Goal: Check status: Check status

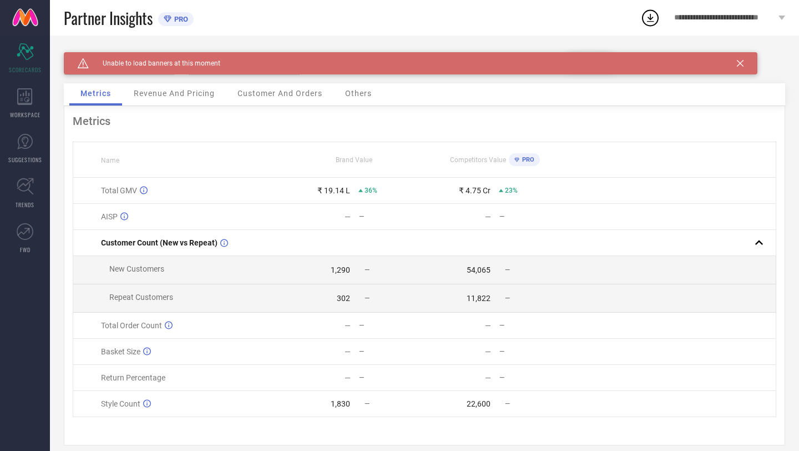
click at [741, 60] on icon at bounding box center [740, 63] width 7 height 7
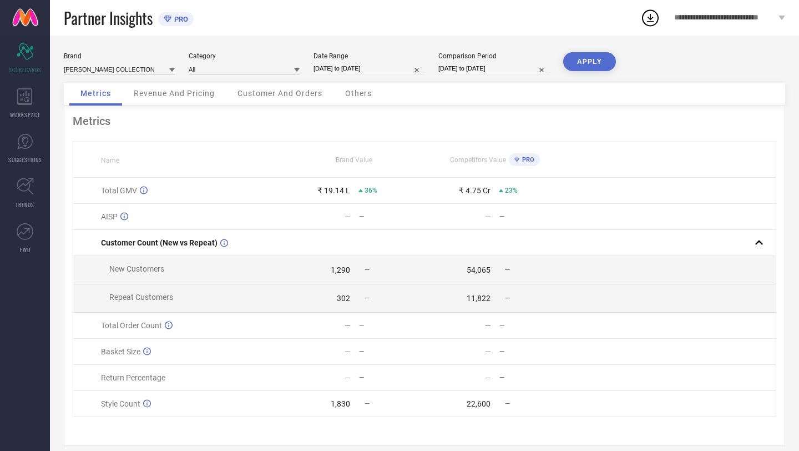
click at [388, 70] on input "[DATE] to [DATE]" at bounding box center [368, 69] width 111 height 12
select select "8"
select select "2025"
select select "9"
select select "2025"
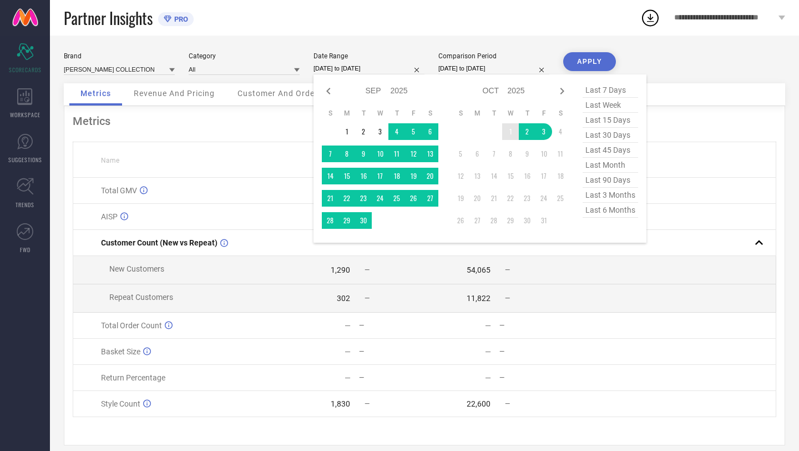
click at [511, 135] on td "1" at bounding box center [510, 131] width 17 height 17
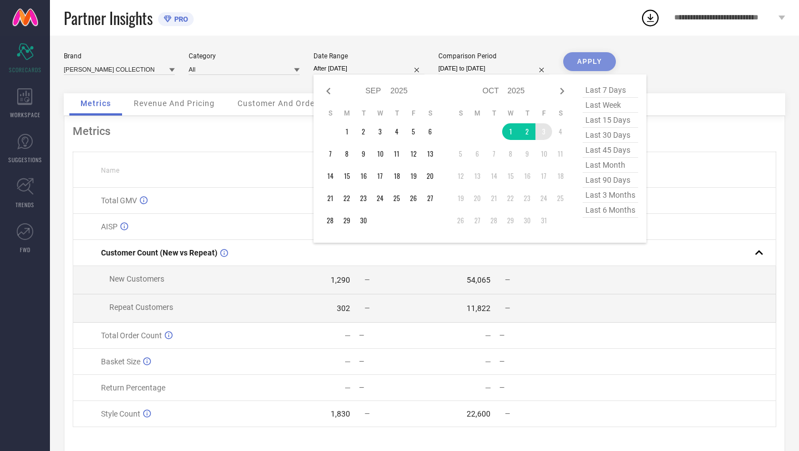
type input "[DATE] to [DATE]"
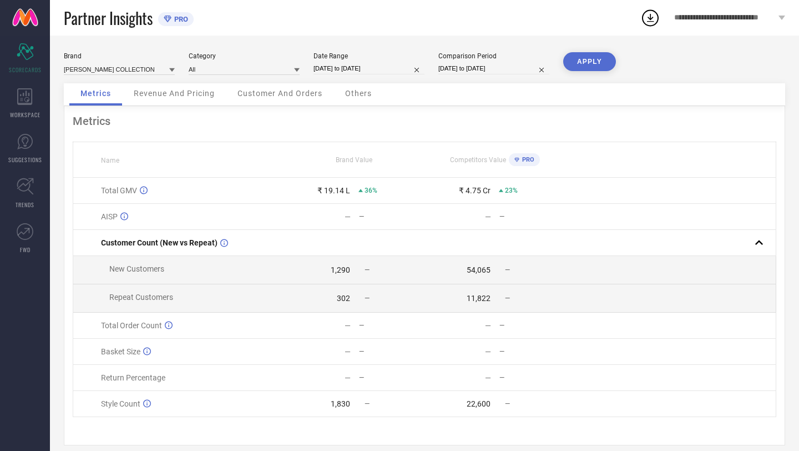
click at [516, 68] on input "[DATE] to [DATE]" at bounding box center [493, 69] width 111 height 12
select select "8"
select select "2024"
select select "9"
select select "2024"
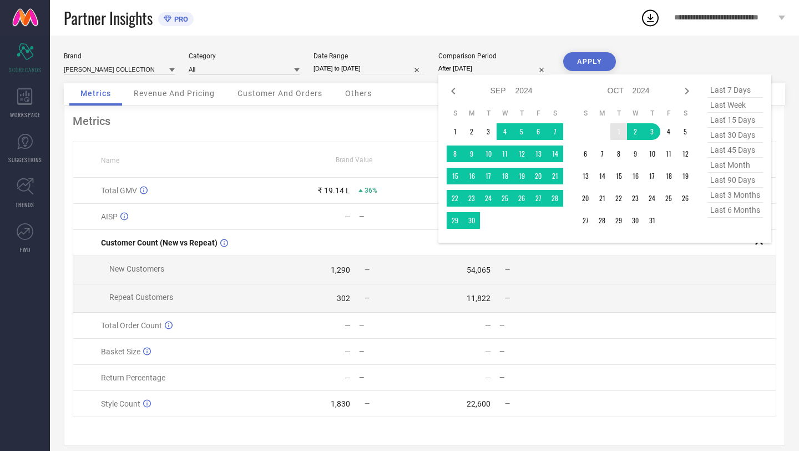
click at [618, 129] on td "1" at bounding box center [618, 131] width 17 height 17
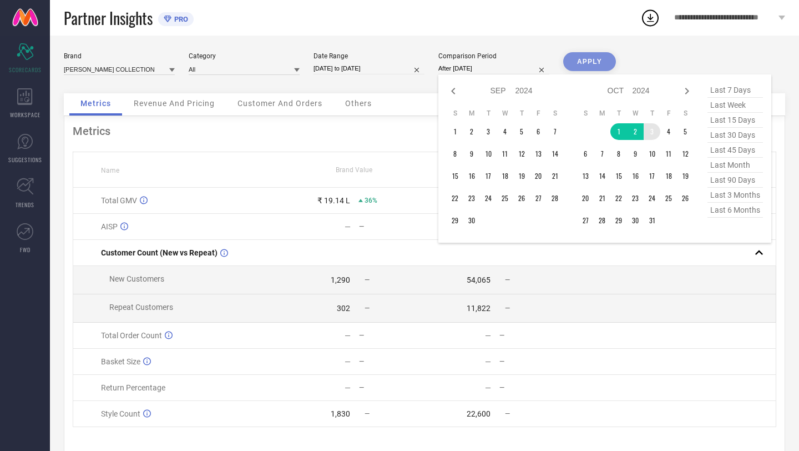
type input "[DATE] to [DATE]"
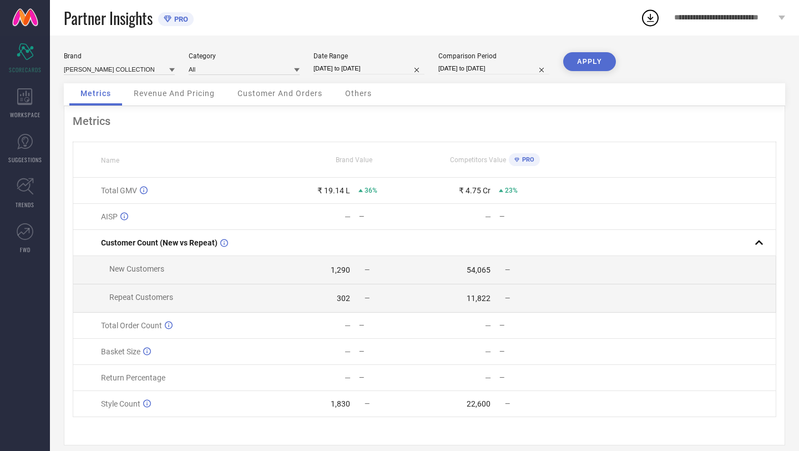
click at [603, 64] on button "APPLY" at bounding box center [589, 61] width 53 height 19
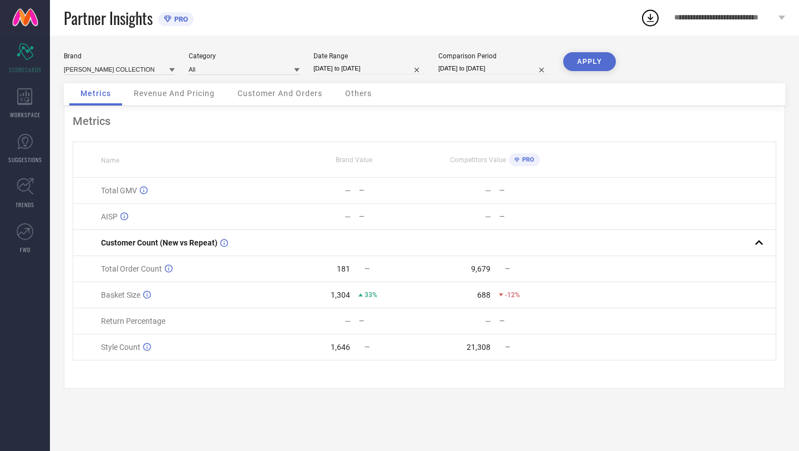
click at [170, 95] on span "Revenue And Pricing" at bounding box center [174, 93] width 81 height 9
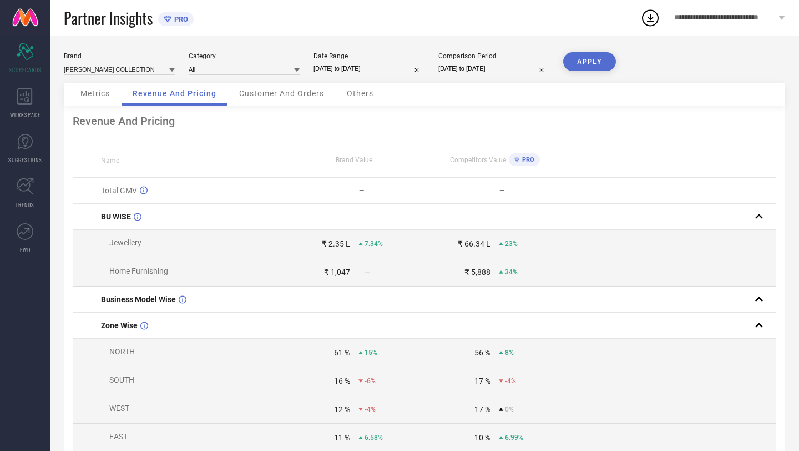
click at [109, 95] on span "Metrics" at bounding box center [94, 93] width 29 height 9
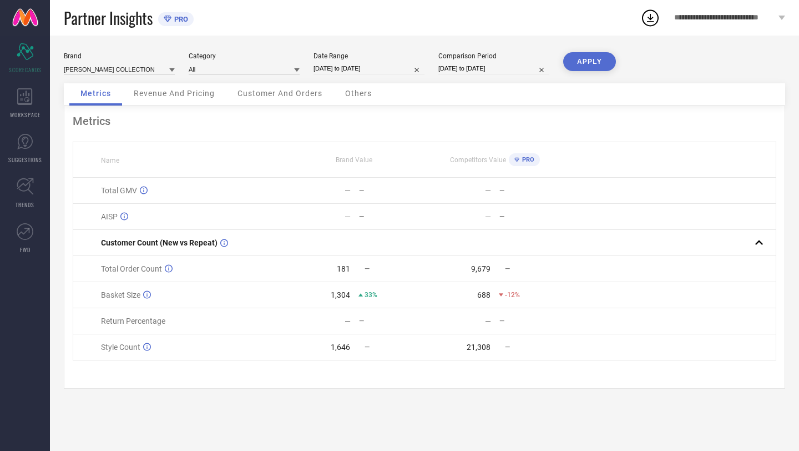
click at [286, 99] on div "Customer And Orders" at bounding box center [279, 94] width 107 height 22
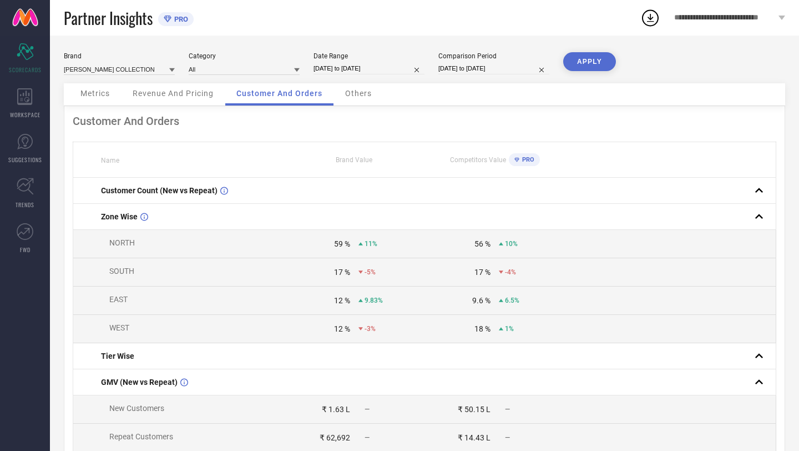
click at [158, 96] on span "Revenue And Pricing" at bounding box center [173, 93] width 81 height 9
